Goal: Check status

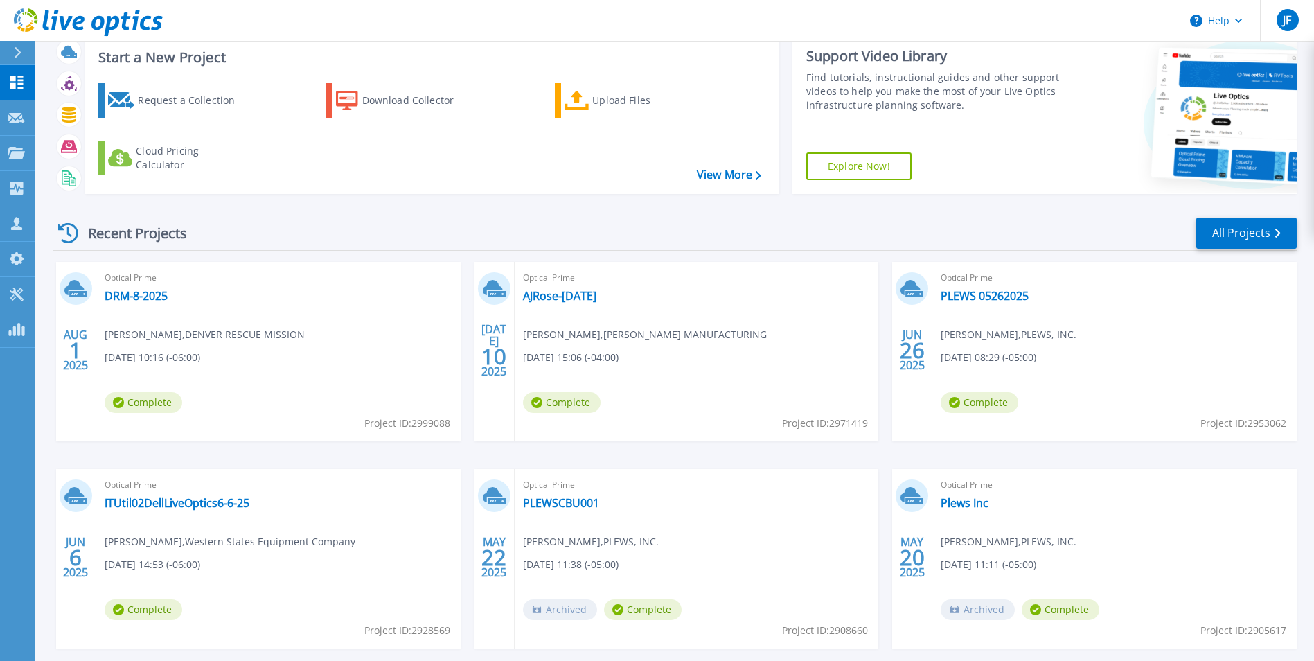
scroll to position [69, 0]
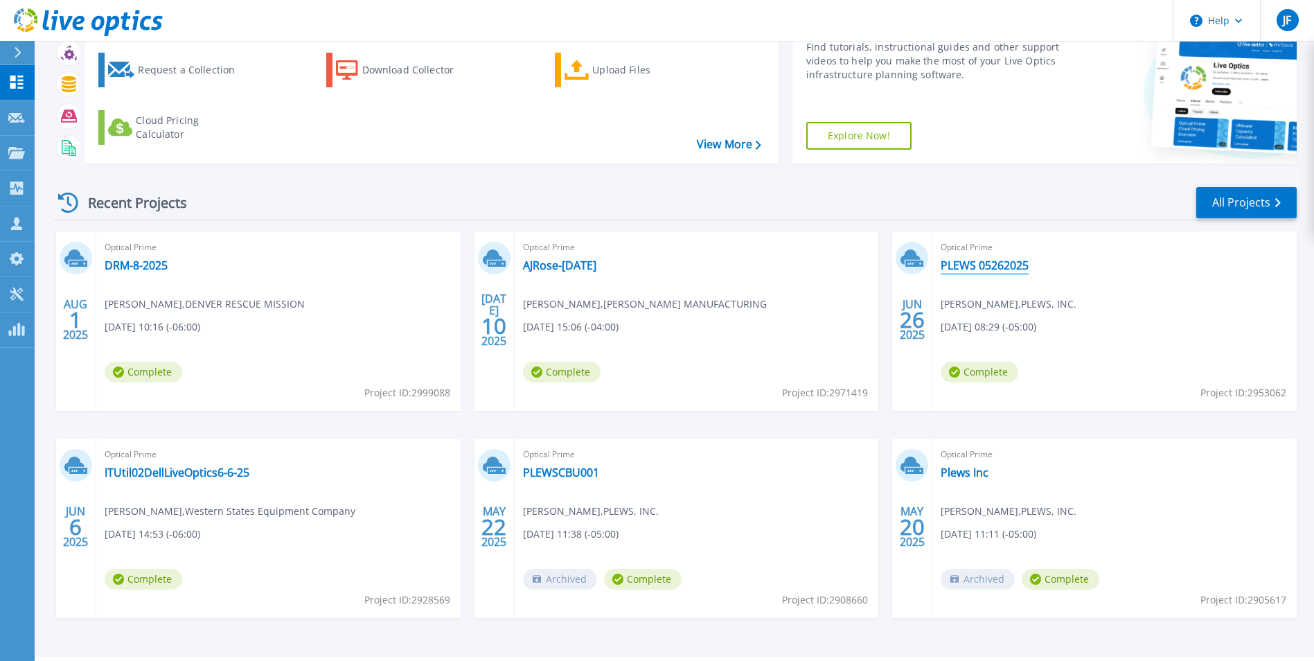
click at [956, 263] on link "PLEWS 05262025" at bounding box center [985, 265] width 88 height 14
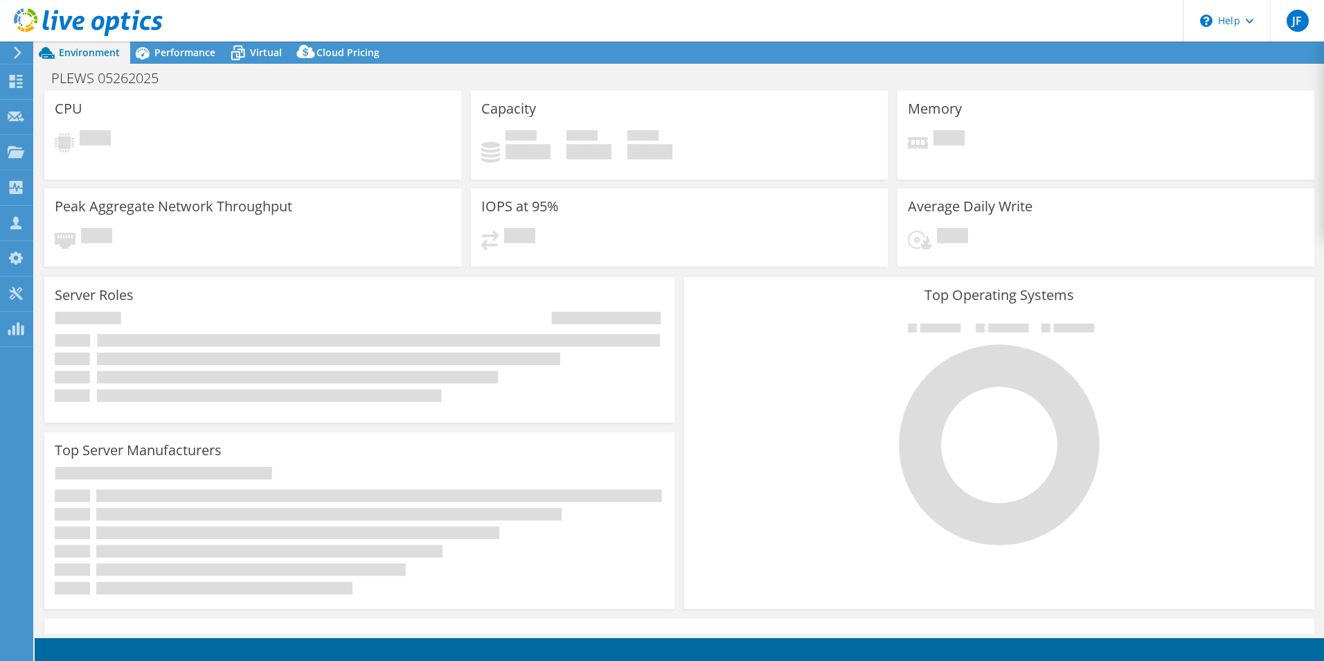
select select "USD"
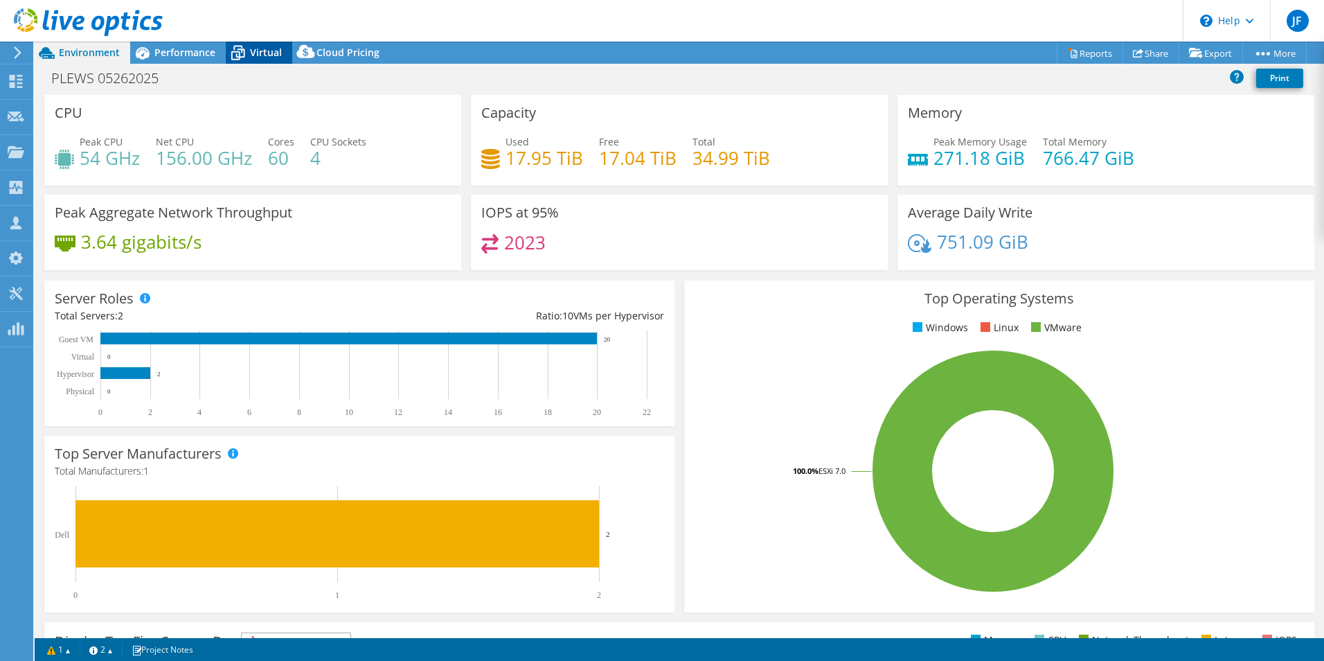
click at [270, 52] on span "Virtual" at bounding box center [266, 52] width 32 height 13
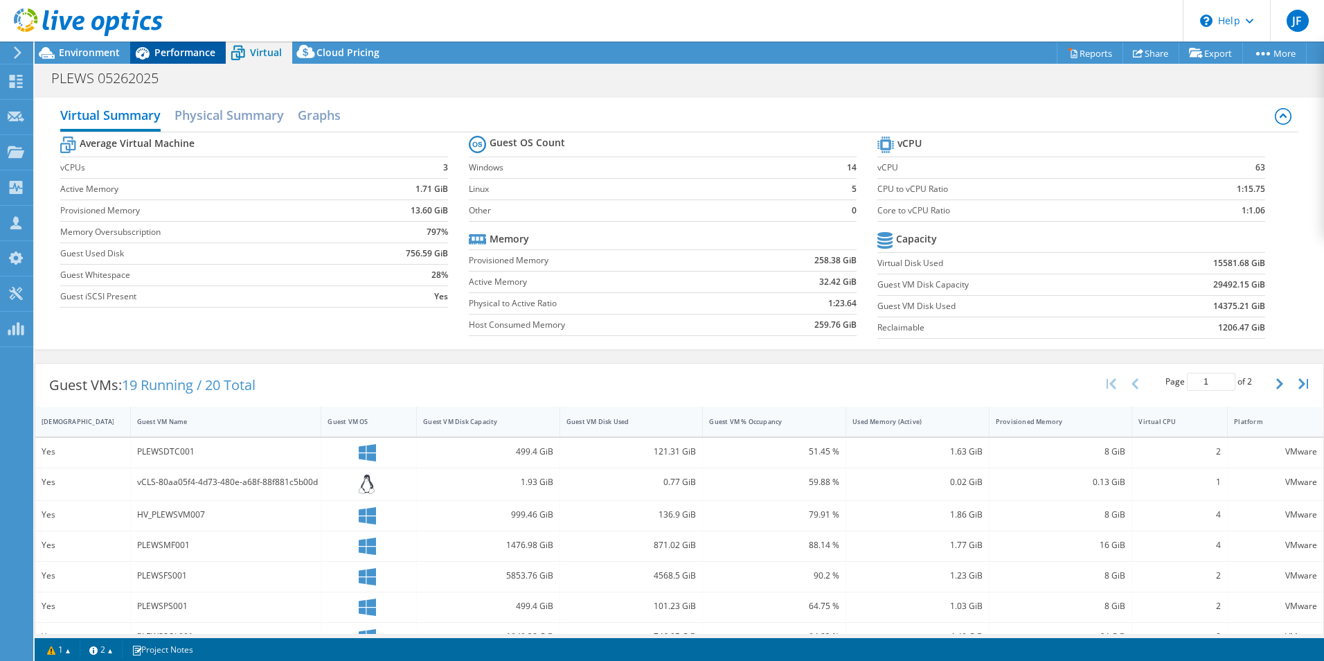
click at [177, 53] on span "Performance" at bounding box center [184, 52] width 61 height 13
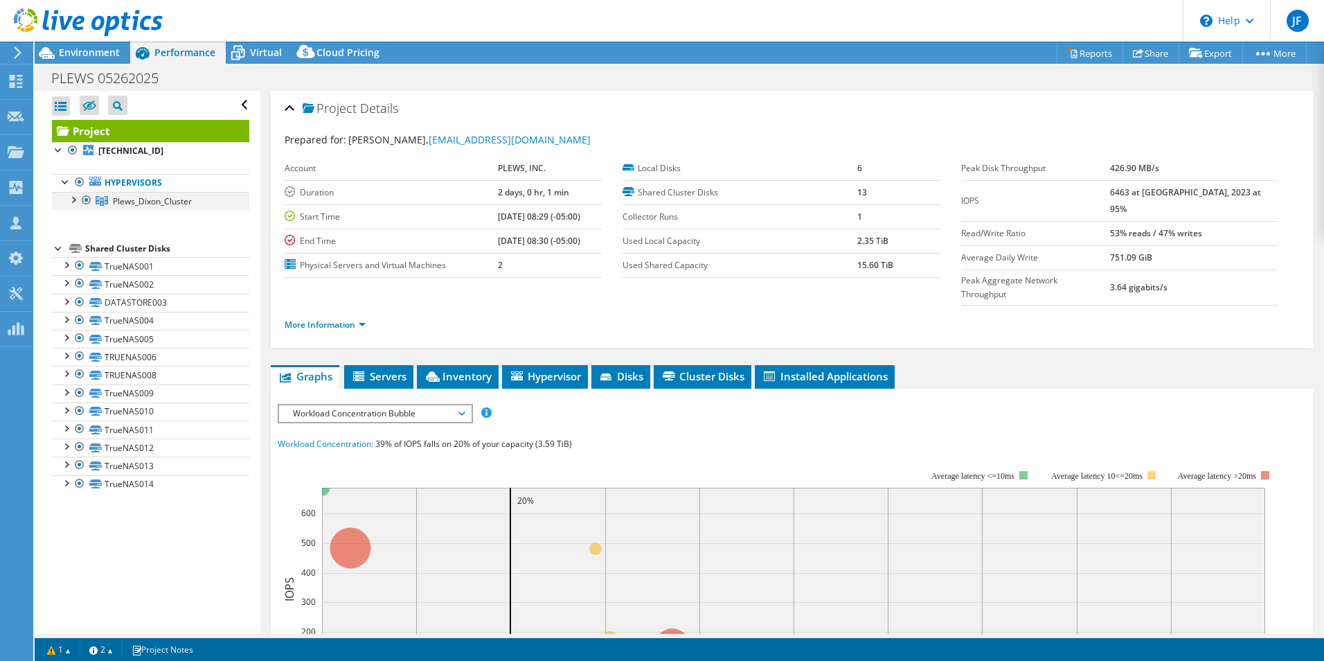
click at [74, 199] on div at bounding box center [73, 199] width 14 height 14
